Goal: Navigation & Orientation: Go to known website

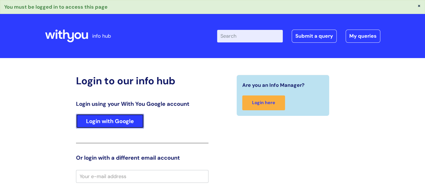
click at [133, 118] on link "Login with Google" at bounding box center [110, 121] width 68 height 15
